Goal: Communication & Community: Answer question/provide support

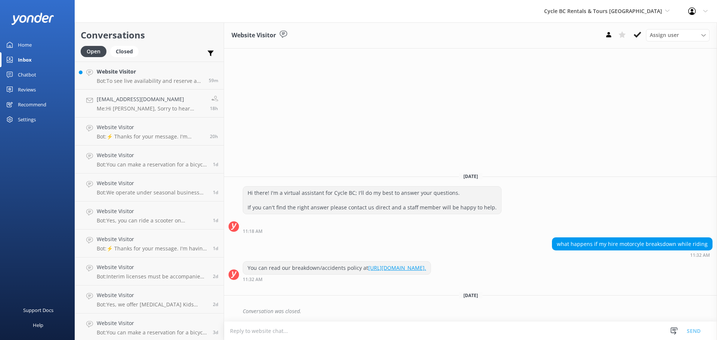
scroll to position [142, 0]
click at [165, 84] on link "Website Visitor Bot: The included mileage for a daily motorcycle rental is 300 …" at bounding box center [149, 76] width 149 height 28
